Goal: Task Accomplishment & Management: Manage account settings

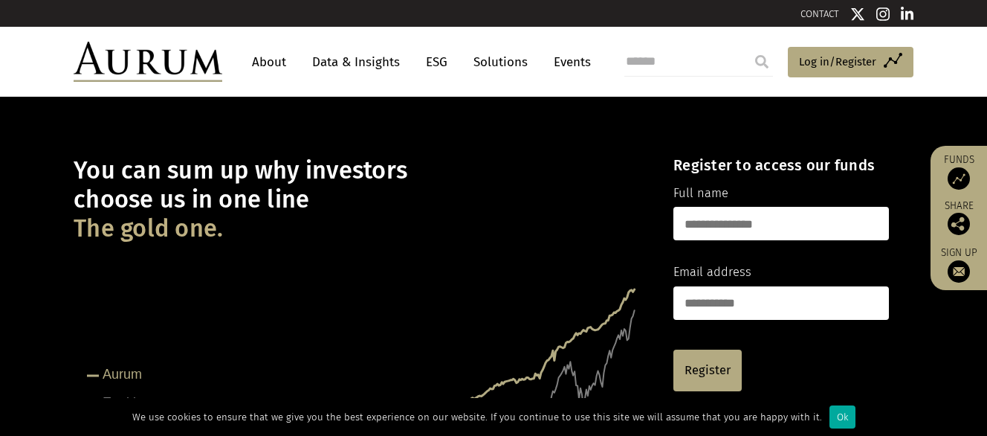
click at [702, 220] on input "text" at bounding box center [781, 223] width 216 height 33
type input "*********"
click at [563, 145] on div "You can sum up why investors choose us in one line The gold one. Created with H…" at bounding box center [361, 341] width 574 height 414
click at [812, 61] on span "Log in/Register" at bounding box center [837, 62] width 77 height 18
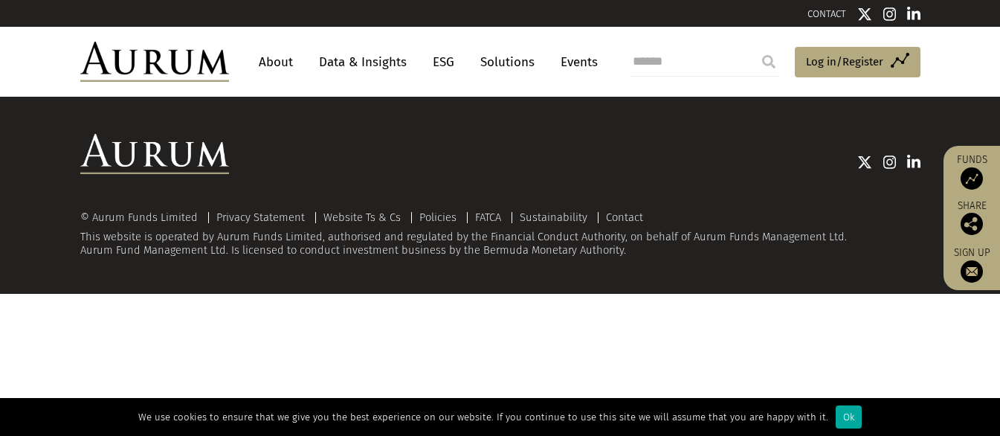
click at [812, 61] on span "Log in/Register" at bounding box center [844, 62] width 77 height 18
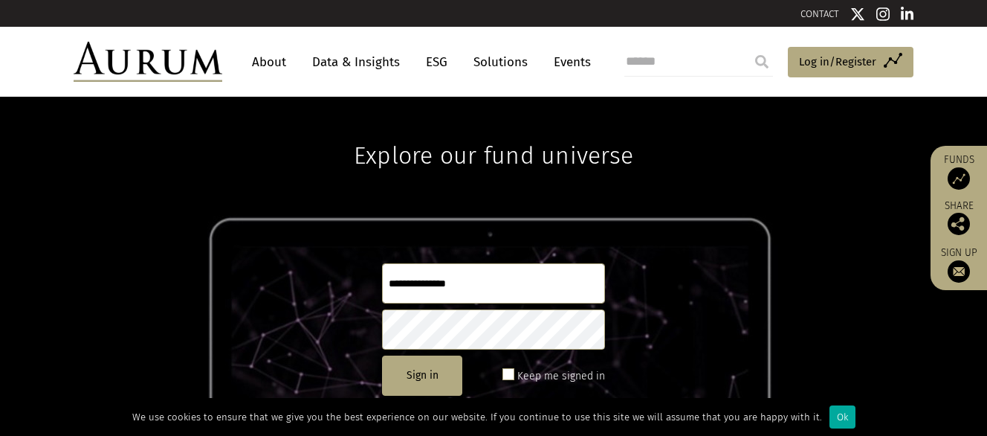
click at [402, 279] on input "text" at bounding box center [493, 283] width 223 height 40
type input "**********"
click at [420, 378] on button "Sign in" at bounding box center [422, 375] width 80 height 40
click at [429, 372] on button "Sign in" at bounding box center [422, 375] width 80 height 40
click at [424, 362] on button "Sign in" at bounding box center [422, 375] width 80 height 40
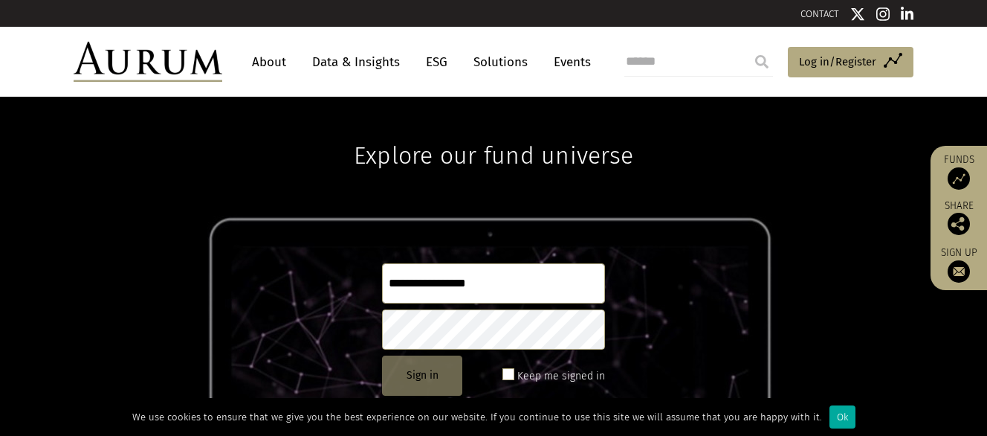
click at [427, 373] on button "Sign in" at bounding box center [422, 375] width 80 height 40
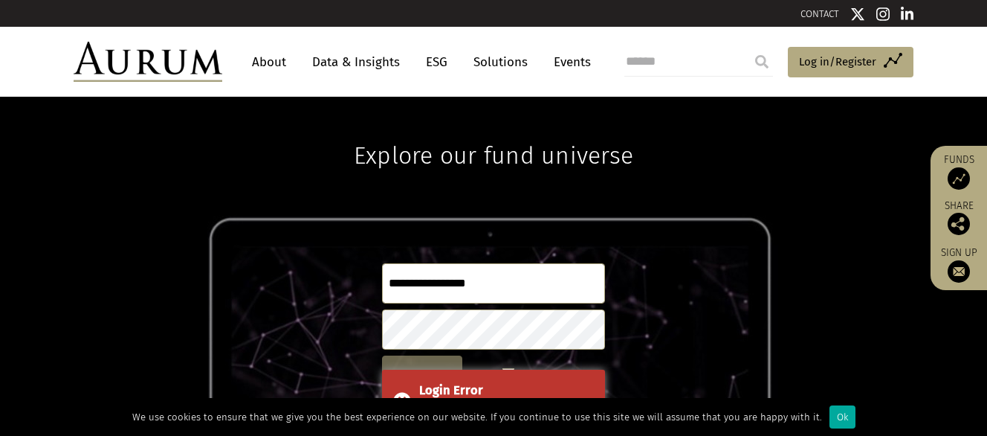
click at [427, 373] on div "Login Error Unknown user" at bounding box center [493, 400] width 223 height 62
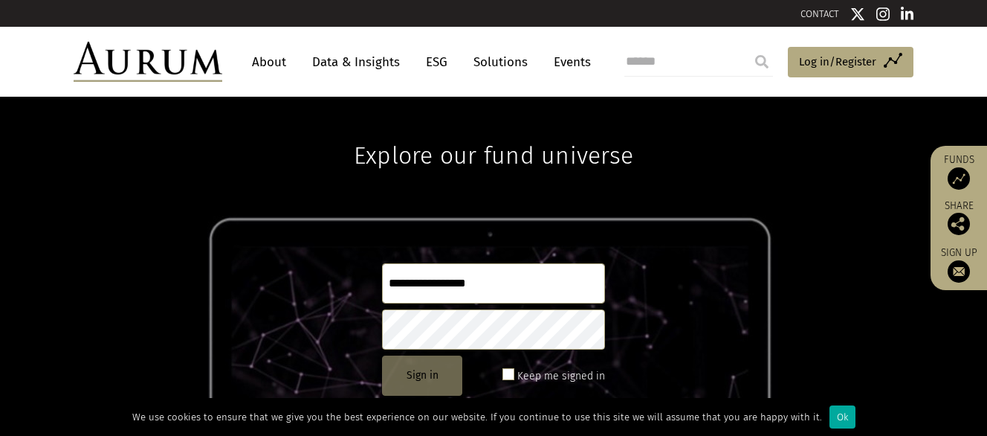
click at [427, 373] on div "Login Error Unknown user" at bounding box center [493, 400] width 223 height 62
click at [513, 372] on span at bounding box center [508, 374] width 12 height 12
